Goal: Transaction & Acquisition: Subscribe to service/newsletter

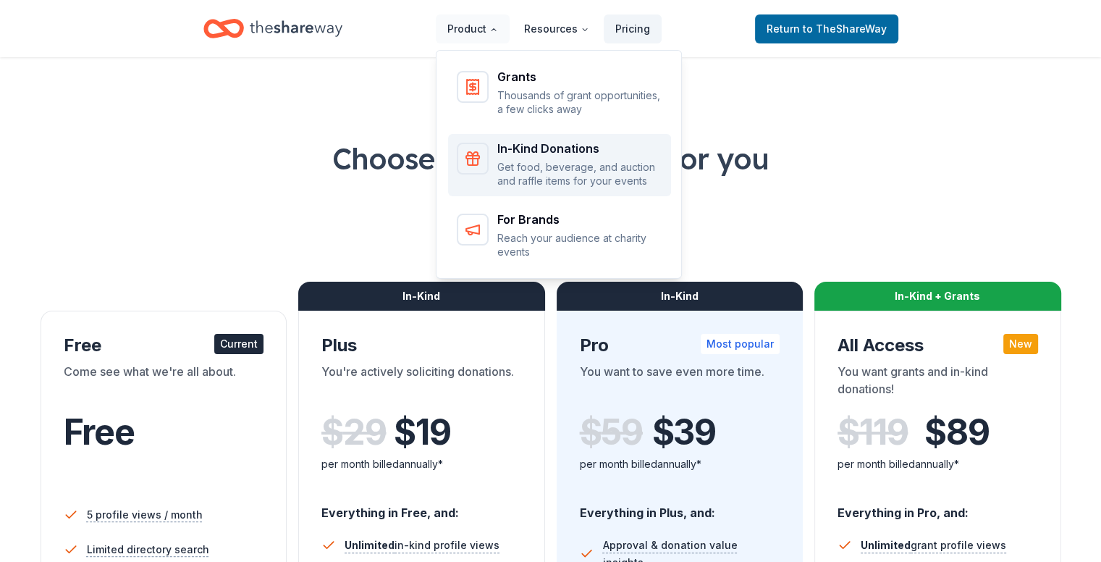
click at [565, 153] on div "In-Kind Donations" at bounding box center [579, 149] width 165 height 12
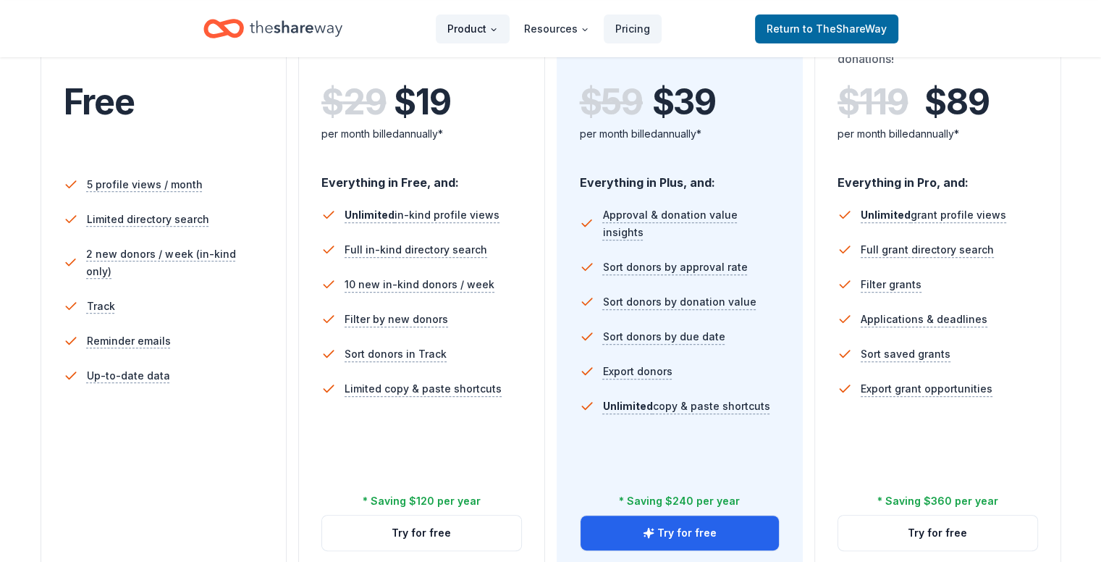
scroll to position [349, 0]
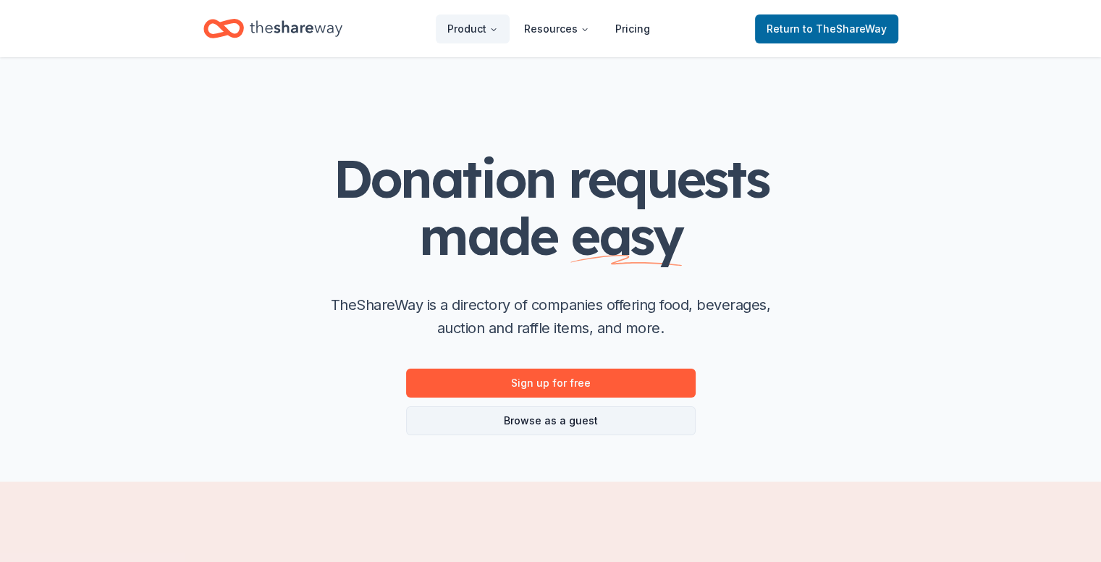
click at [562, 418] on link "Browse as a guest" at bounding box center [550, 420] width 289 height 29
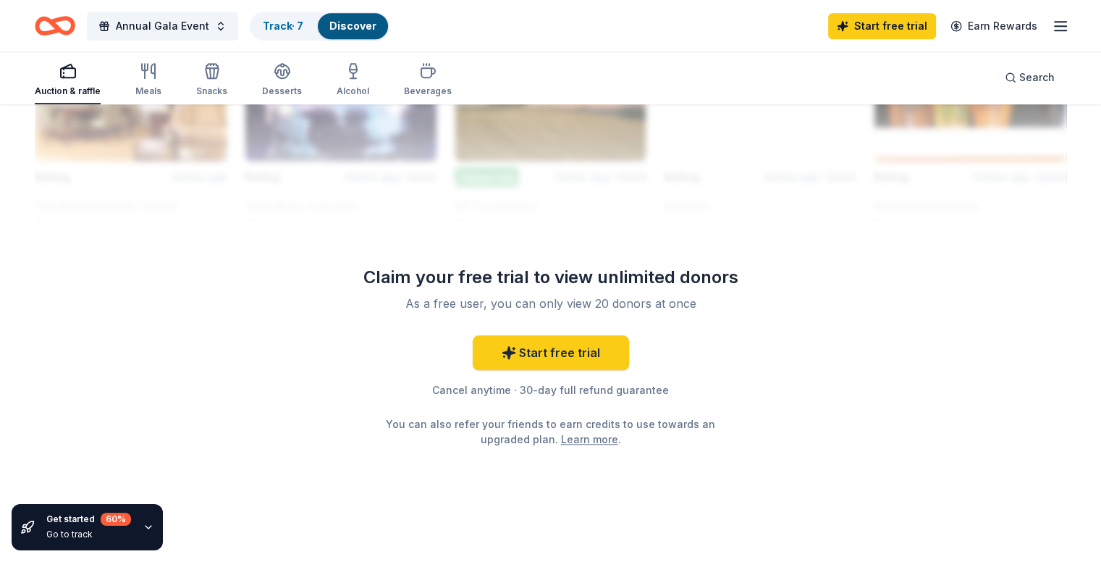
scroll to position [1398, 0]
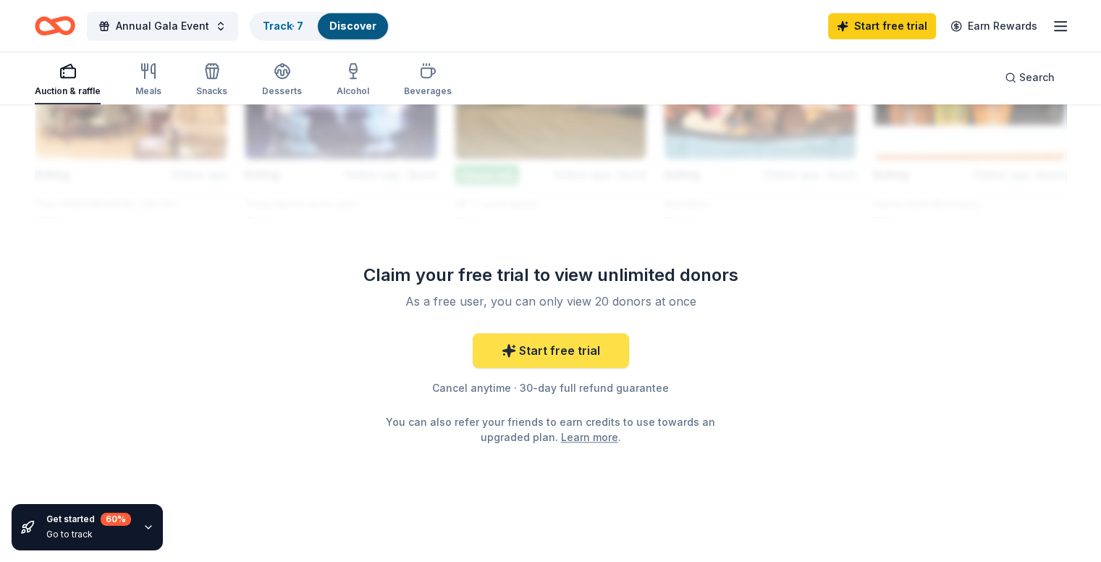
click at [562, 348] on link "Start free trial" at bounding box center [551, 350] width 156 height 35
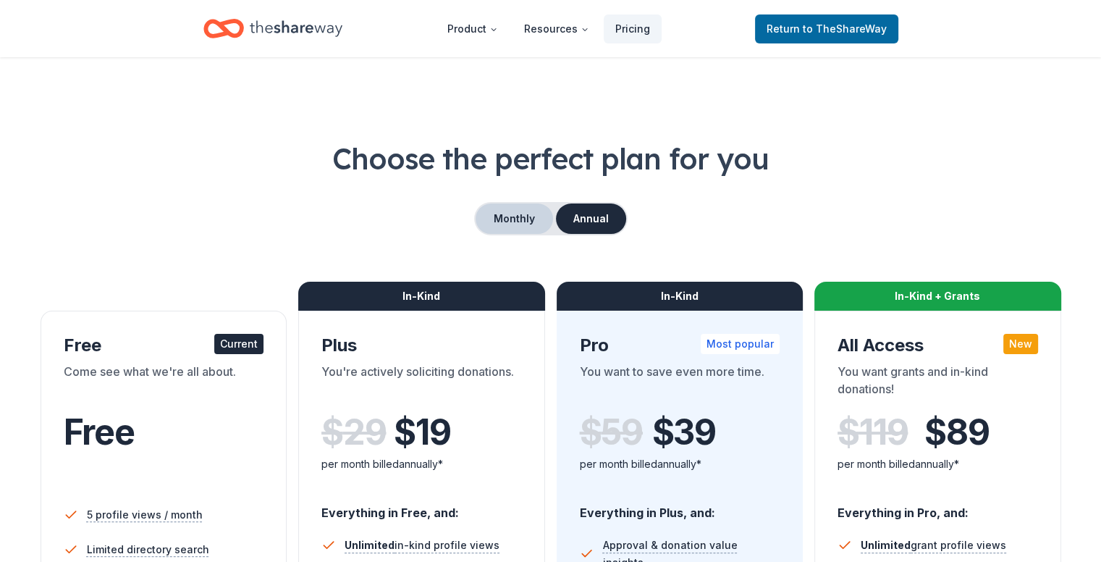
click at [500, 214] on button "Monthly" at bounding box center [513, 218] width 77 height 30
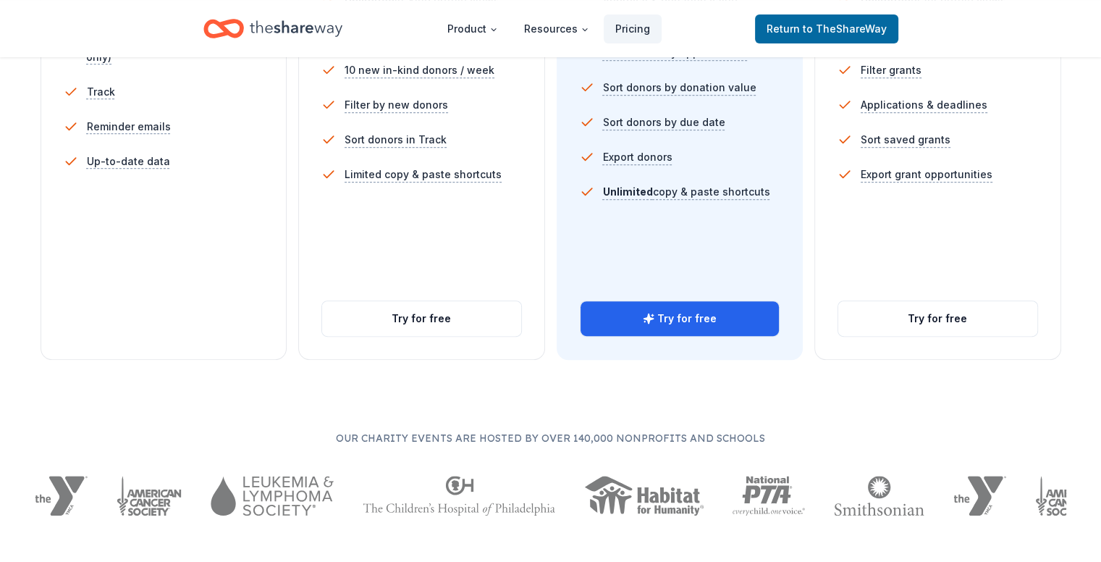
scroll to position [541, 0]
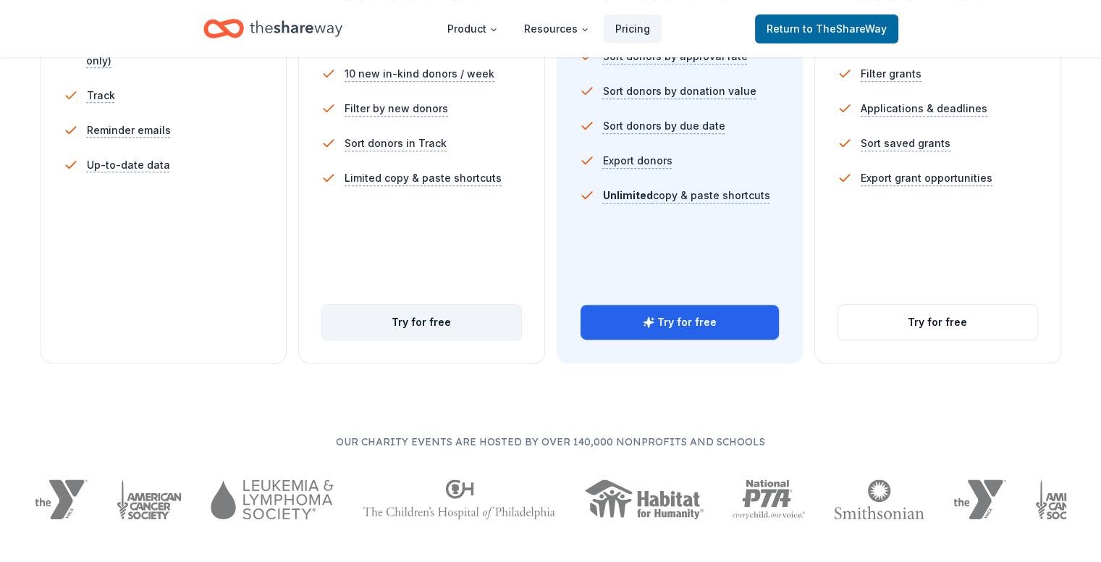
click at [428, 305] on button "Try for free" at bounding box center [421, 322] width 199 height 35
